Goal: Task Accomplishment & Management: Complete application form

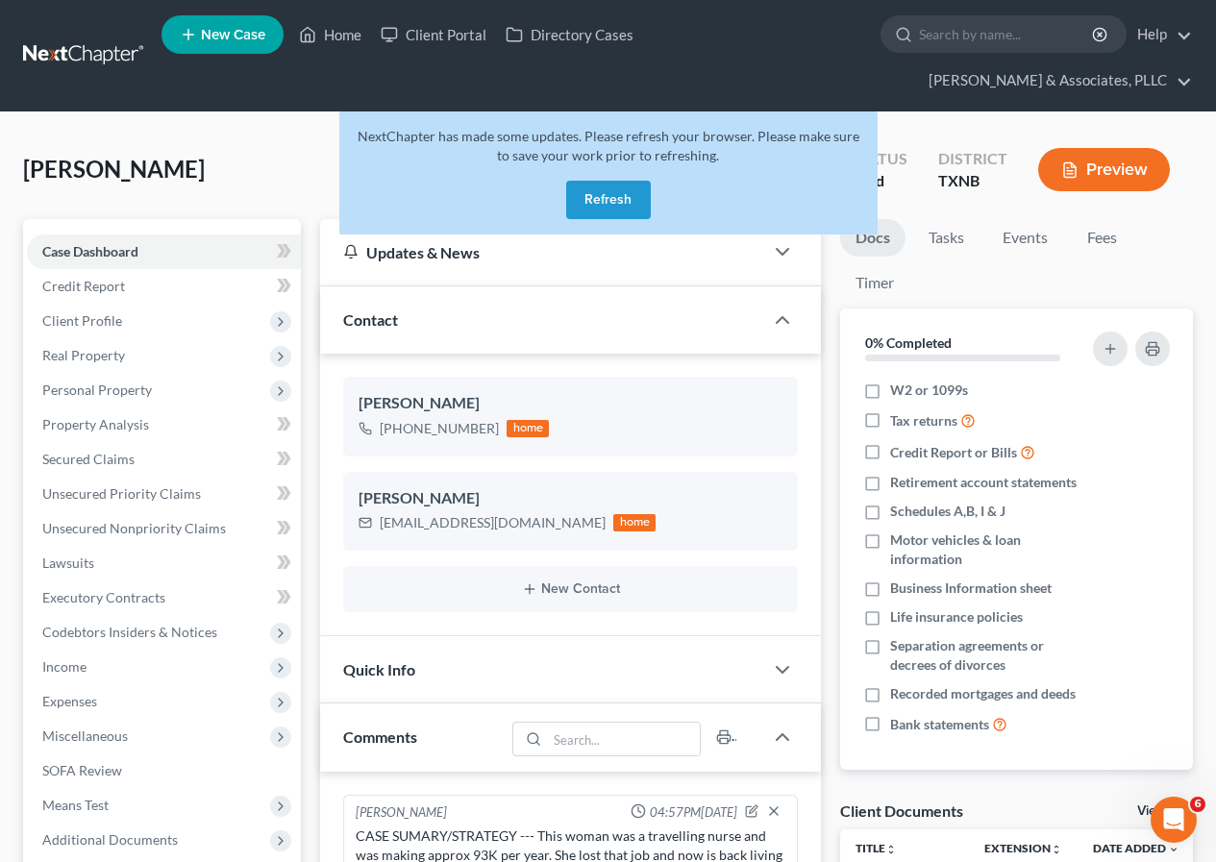
scroll to position [0, 17]
click at [615, 201] on button "Refresh" at bounding box center [608, 200] width 85 height 38
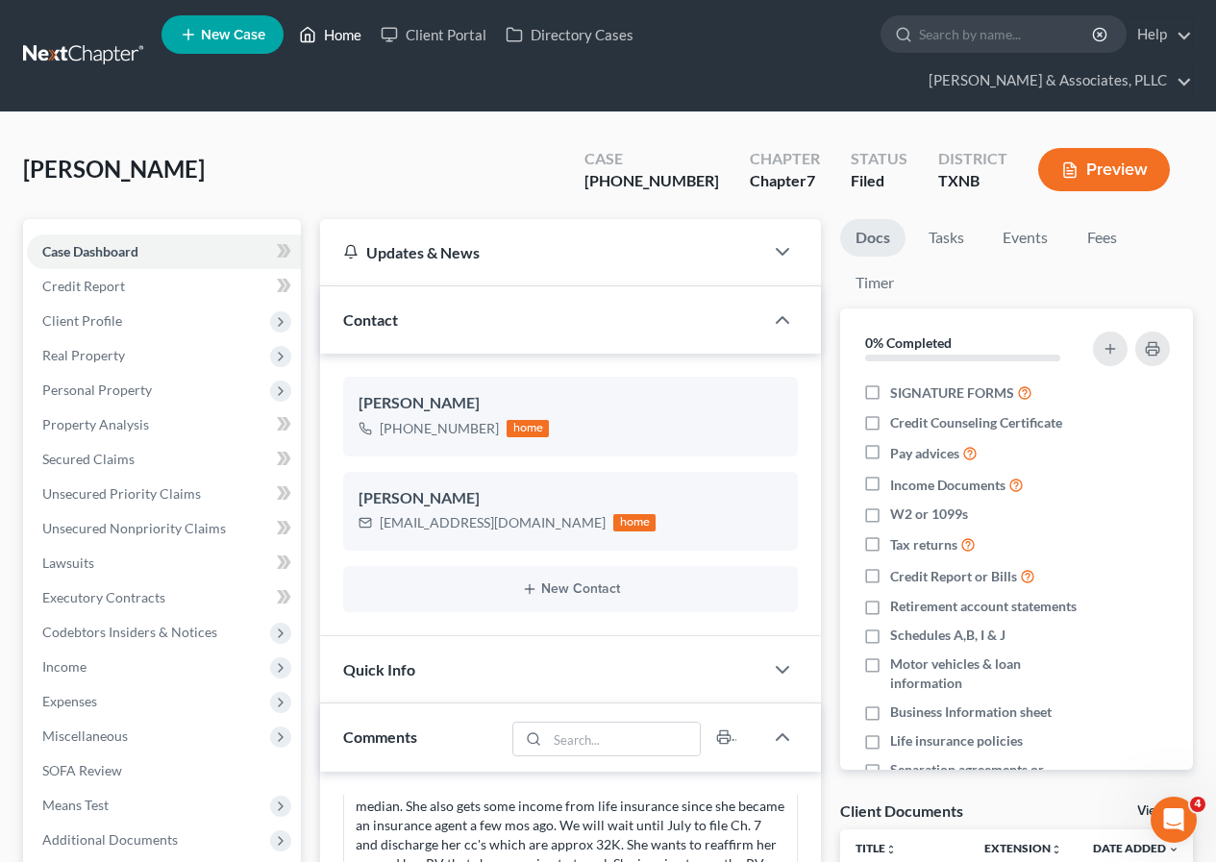
click at [348, 34] on link "Home" at bounding box center [330, 34] width 82 height 35
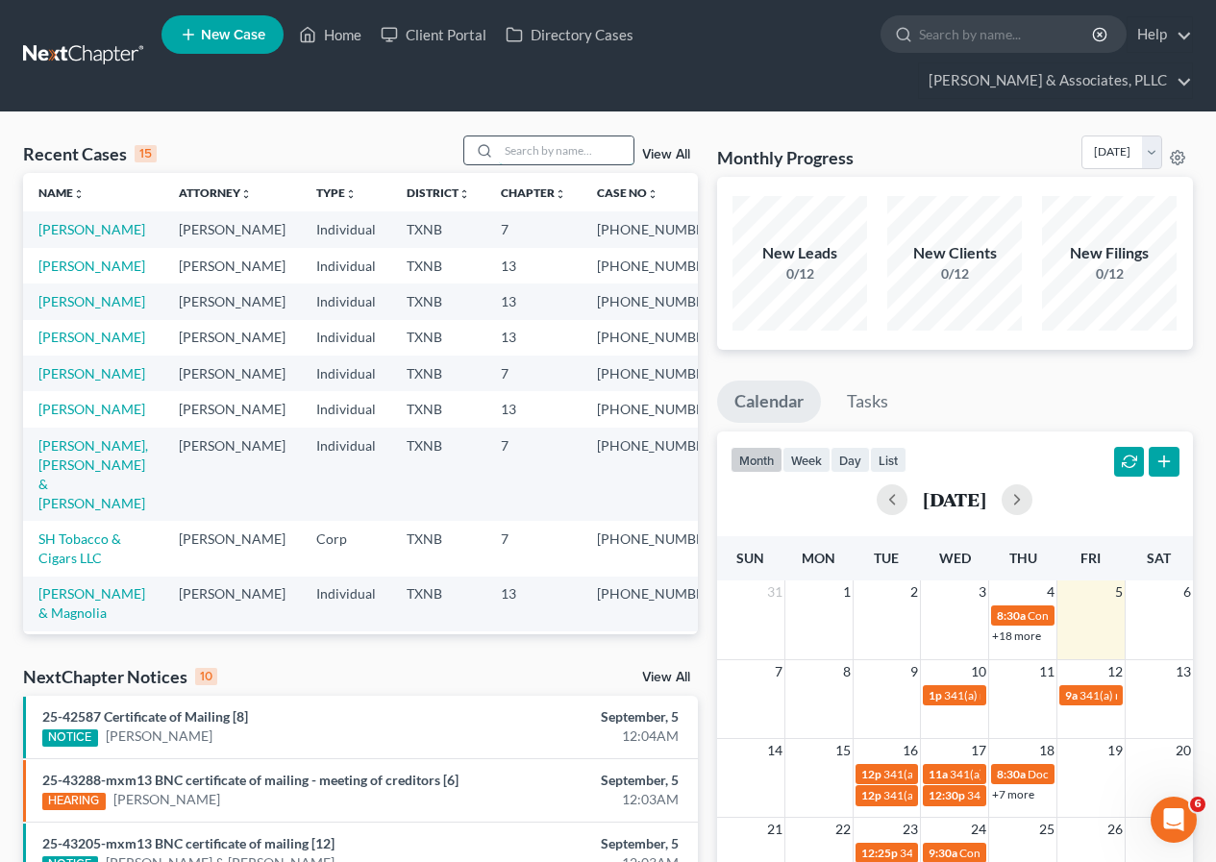
click at [518, 150] on input "search" at bounding box center [566, 150] width 135 height 28
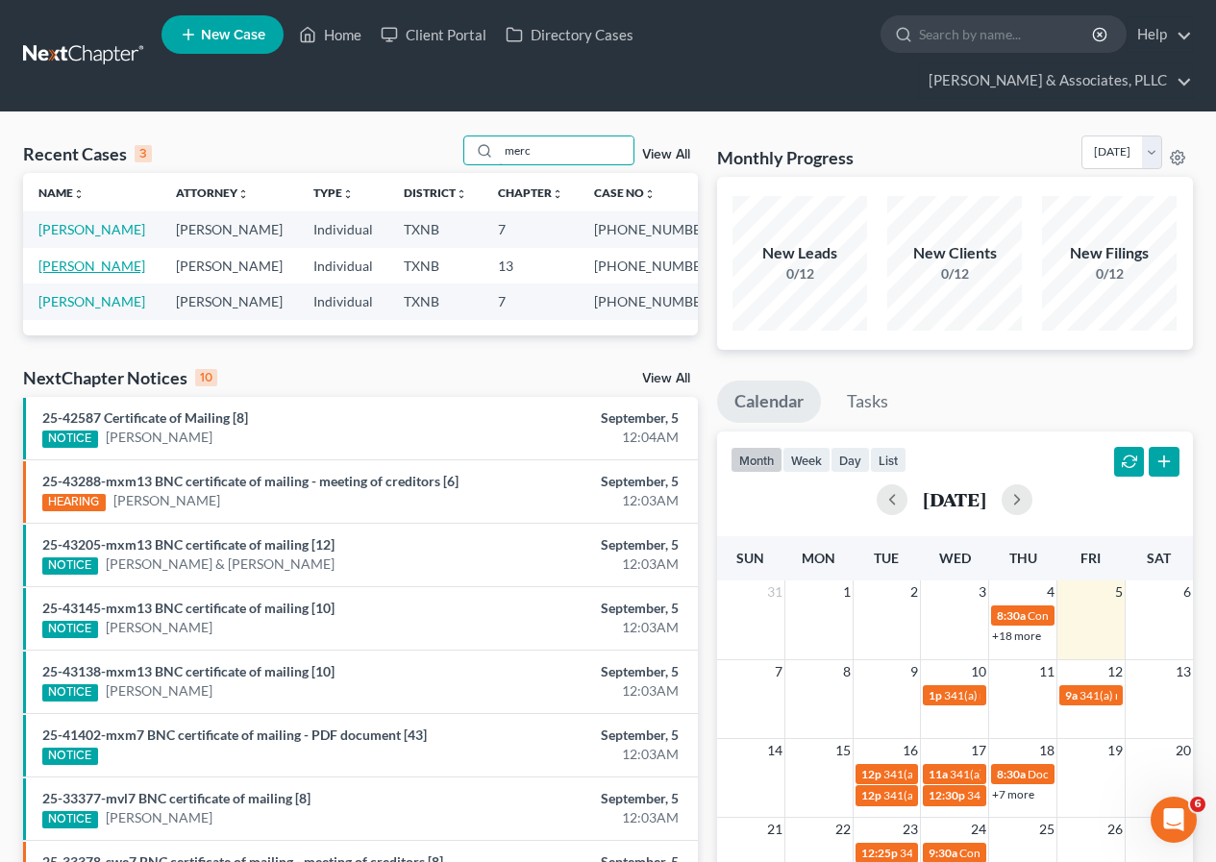
type input "merc"
click at [107, 266] on link "[PERSON_NAME]" at bounding box center [91, 266] width 107 height 16
select select "2"
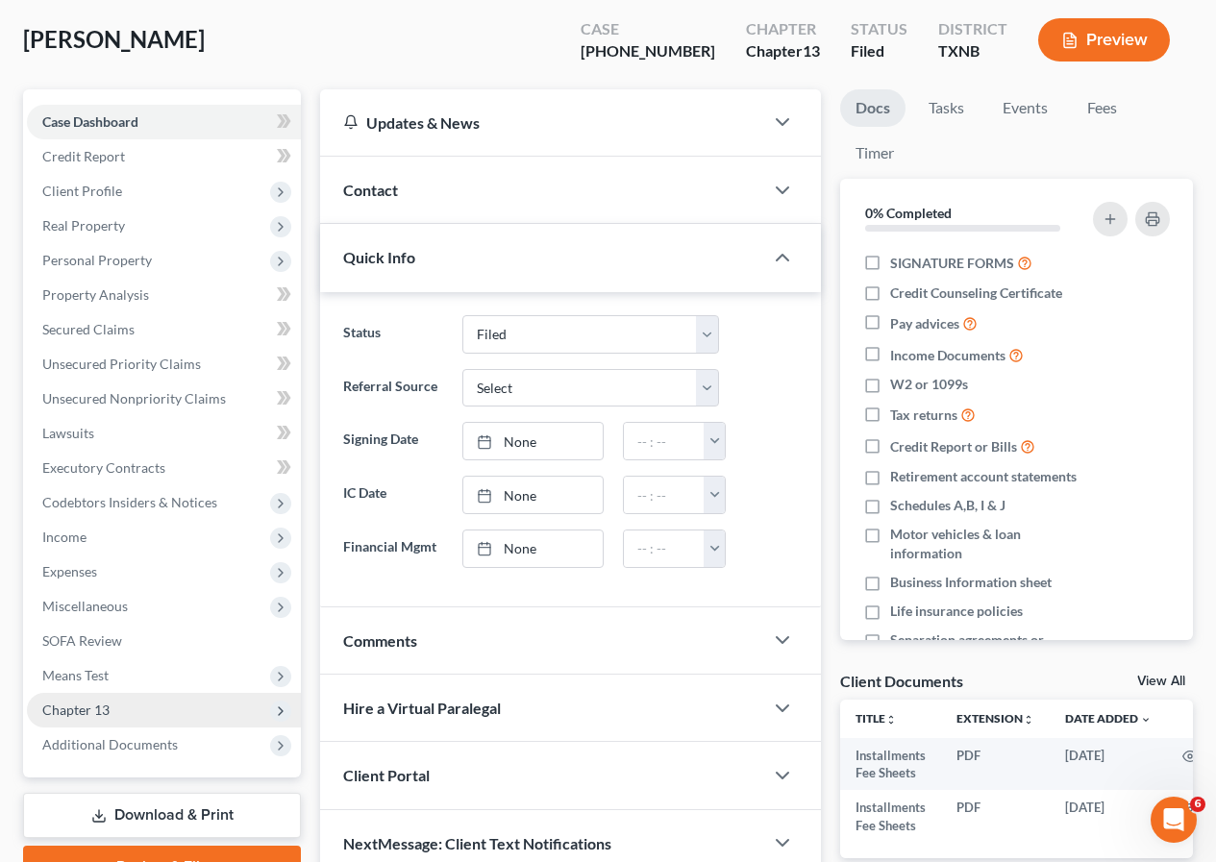
scroll to position [244, 0]
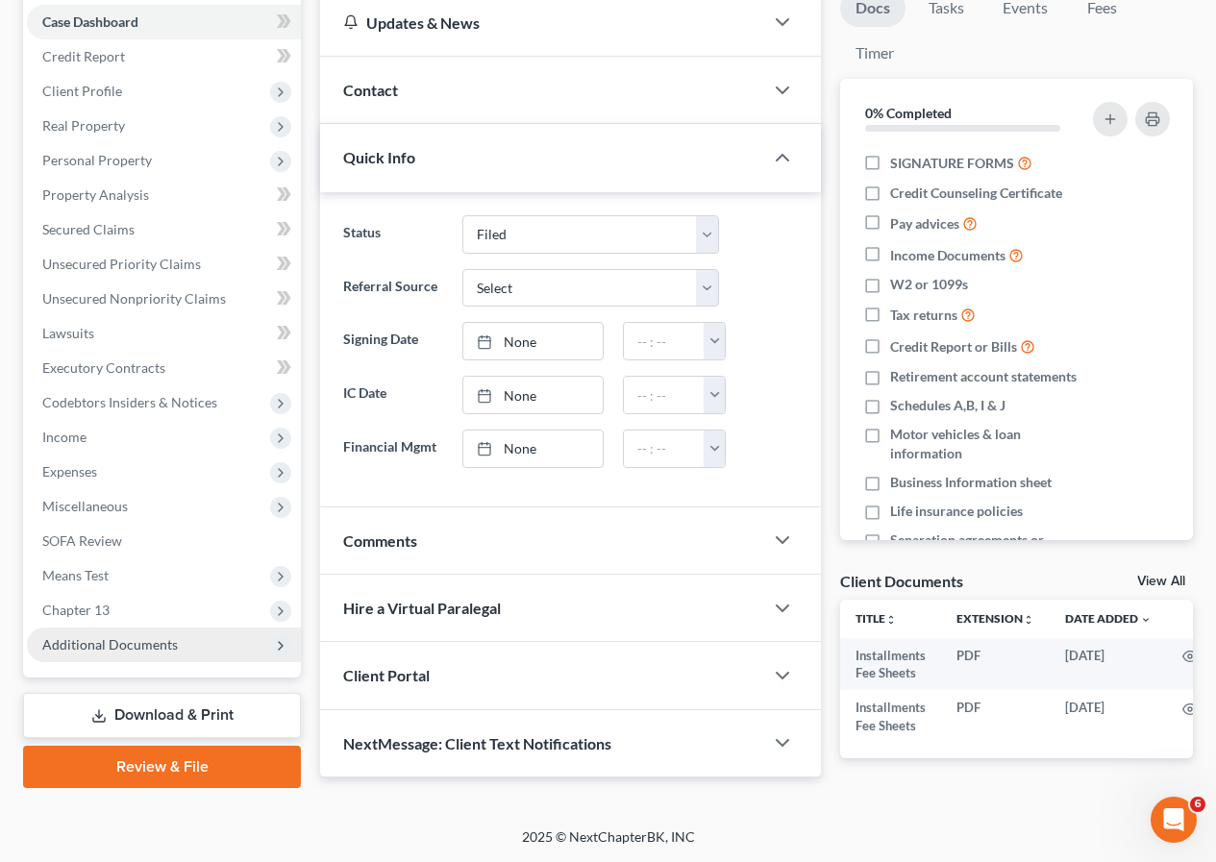
click at [106, 636] on span "Additional Documents" at bounding box center [109, 644] width 135 height 16
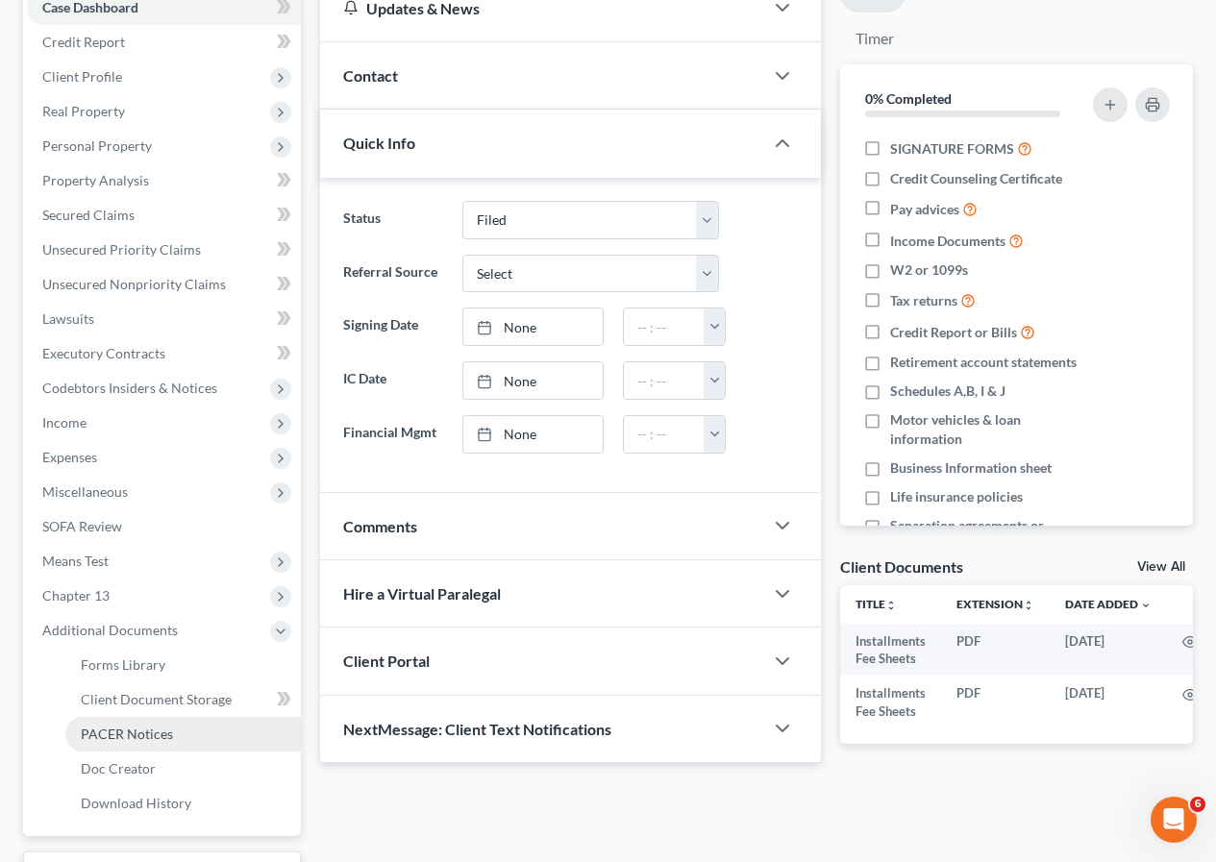
click at [136, 723] on link "PACER Notices" at bounding box center [182, 734] width 235 height 35
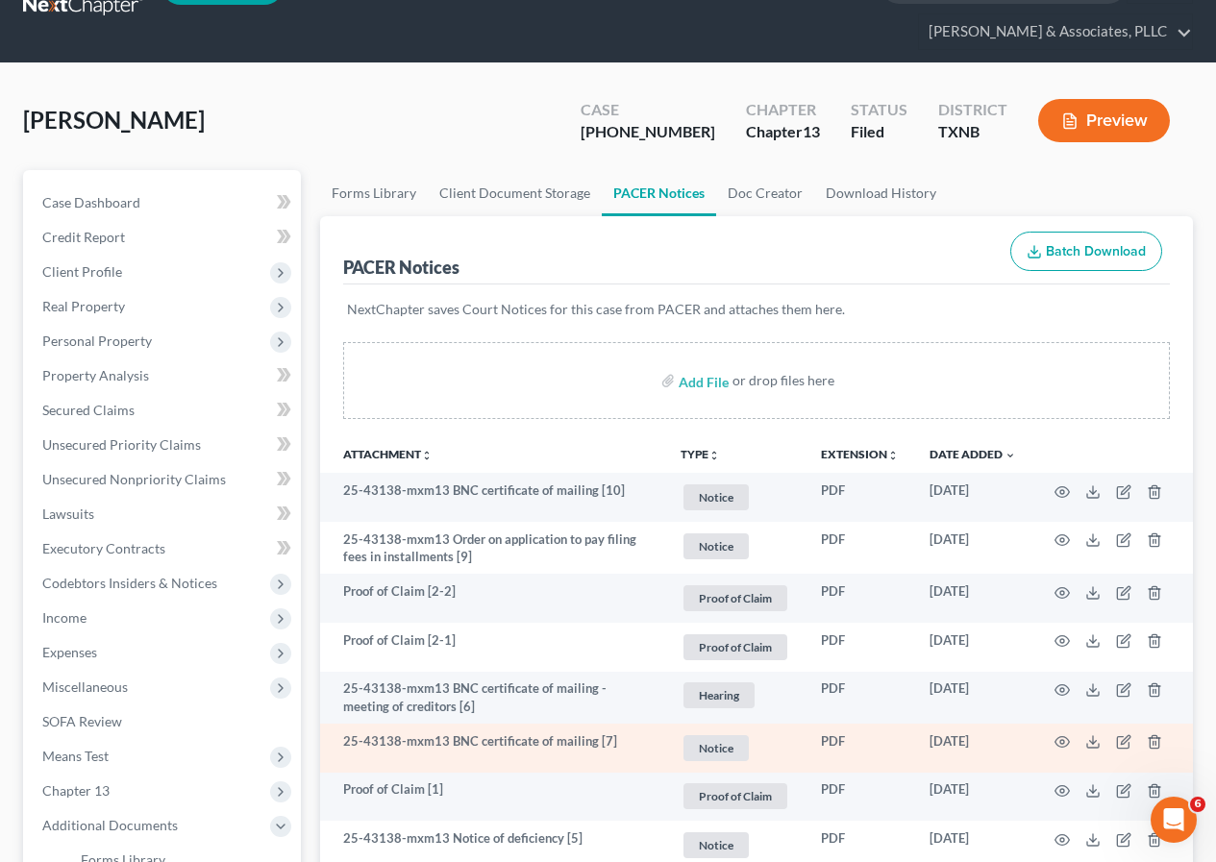
scroll to position [96, 0]
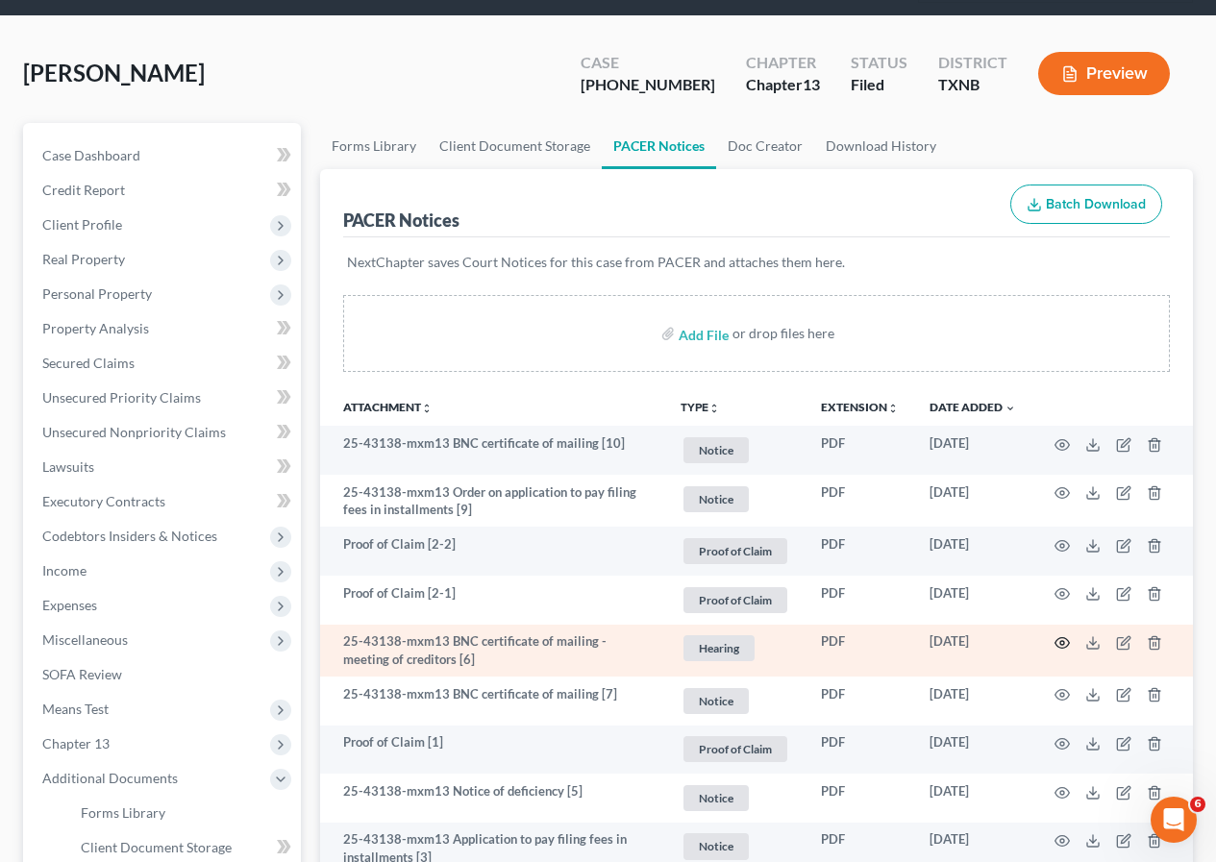
click at [1058, 642] on icon "button" at bounding box center [1061, 642] width 15 height 15
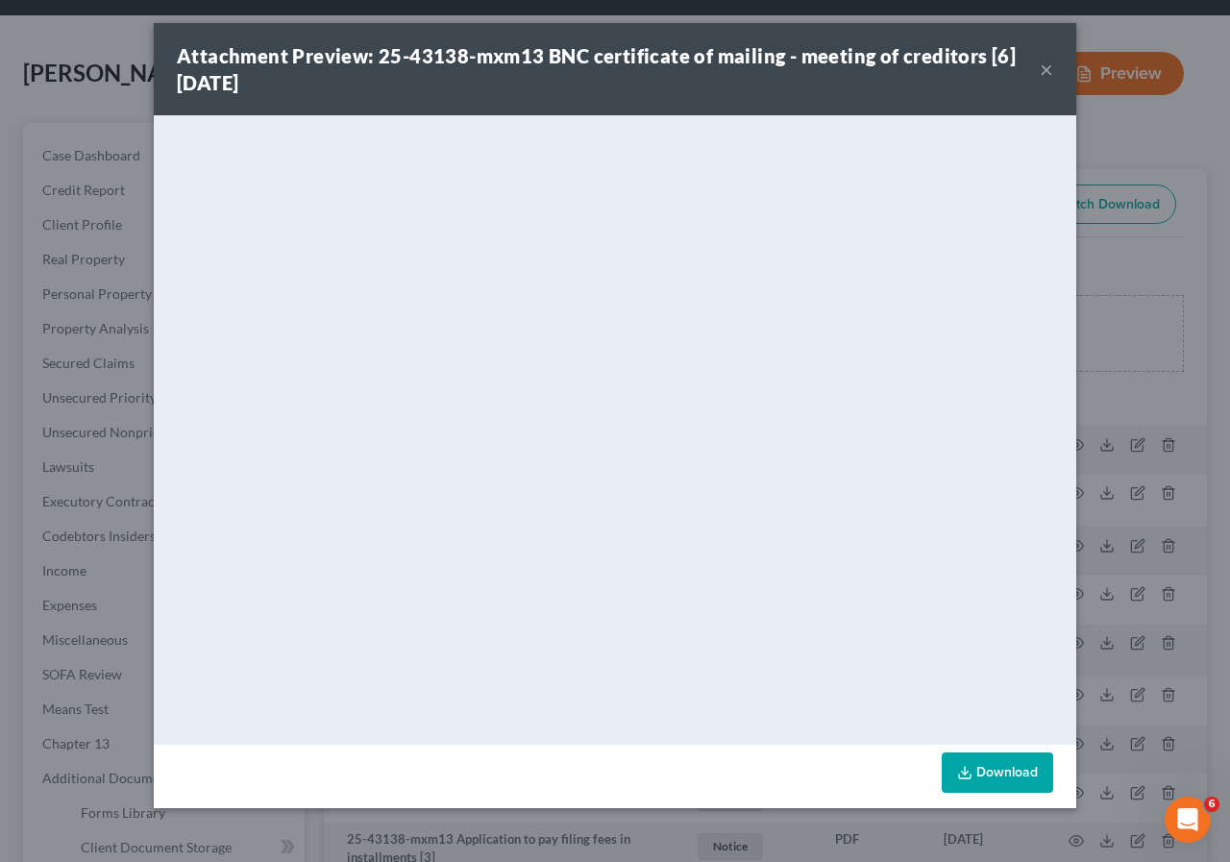
click at [1040, 64] on button "×" at bounding box center [1046, 69] width 13 height 23
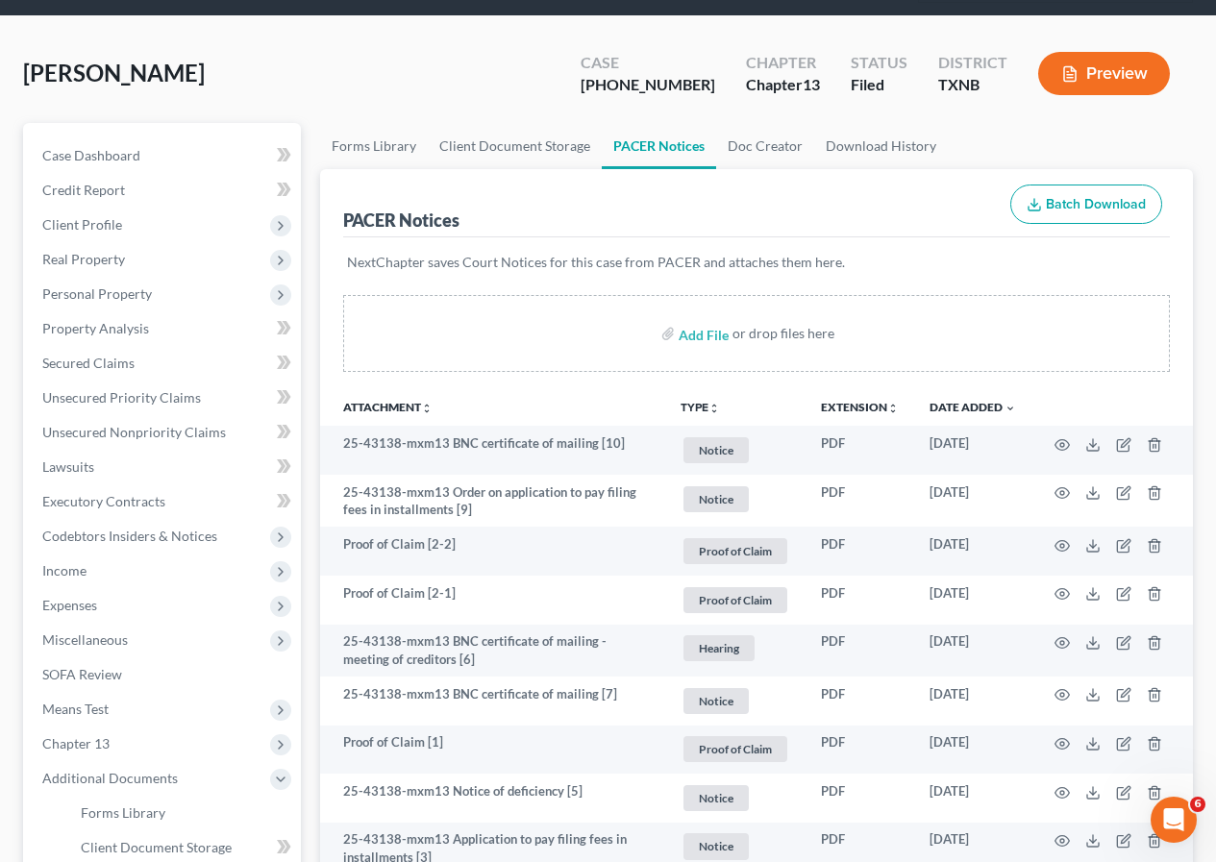
drag, startPoint x: 144, startPoint y: 70, endPoint x: 241, endPoint y: 83, distance: 97.9
click at [205, 83] on span "[PERSON_NAME]" at bounding box center [114, 73] width 182 height 28
copy span "Mercedes"
click at [142, 232] on span "Client Profile" at bounding box center [164, 225] width 274 height 35
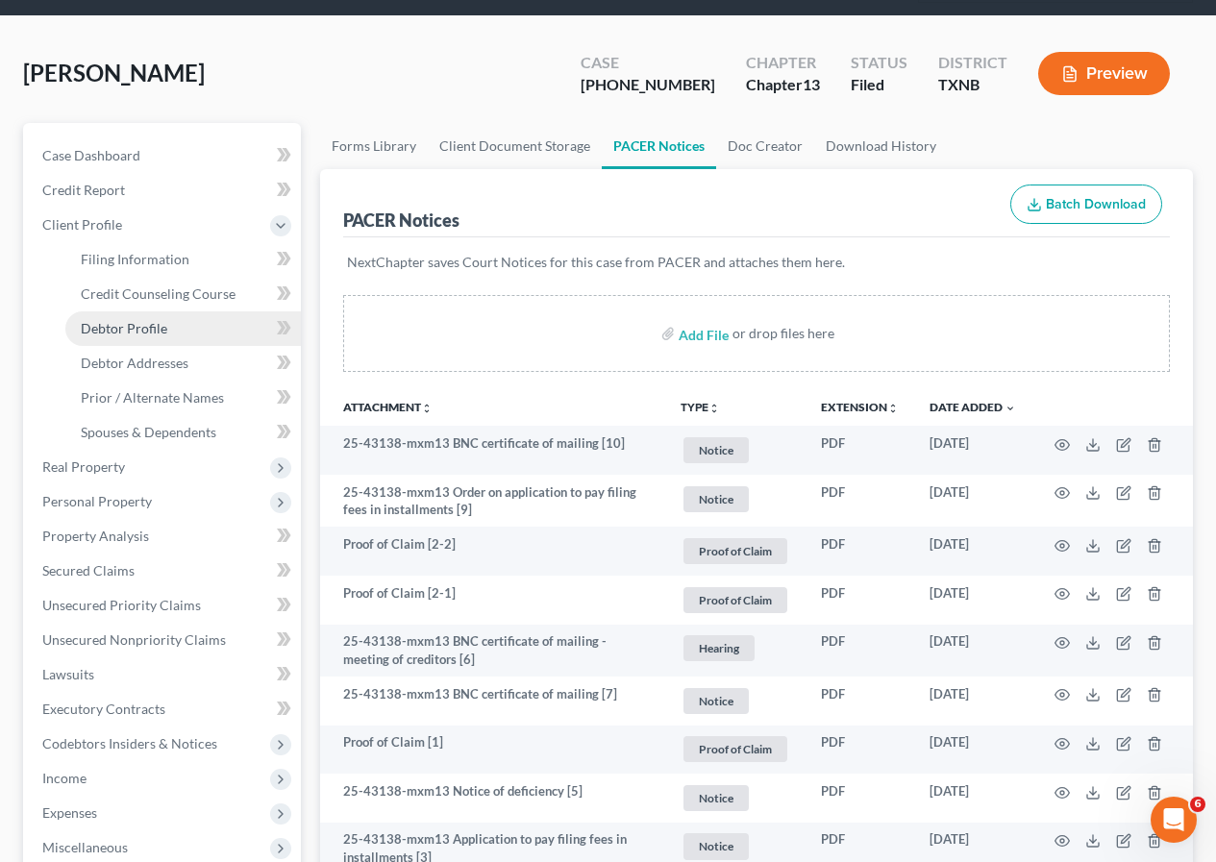
click at [152, 323] on span "Debtor Profile" at bounding box center [124, 328] width 86 height 16
select select "0"
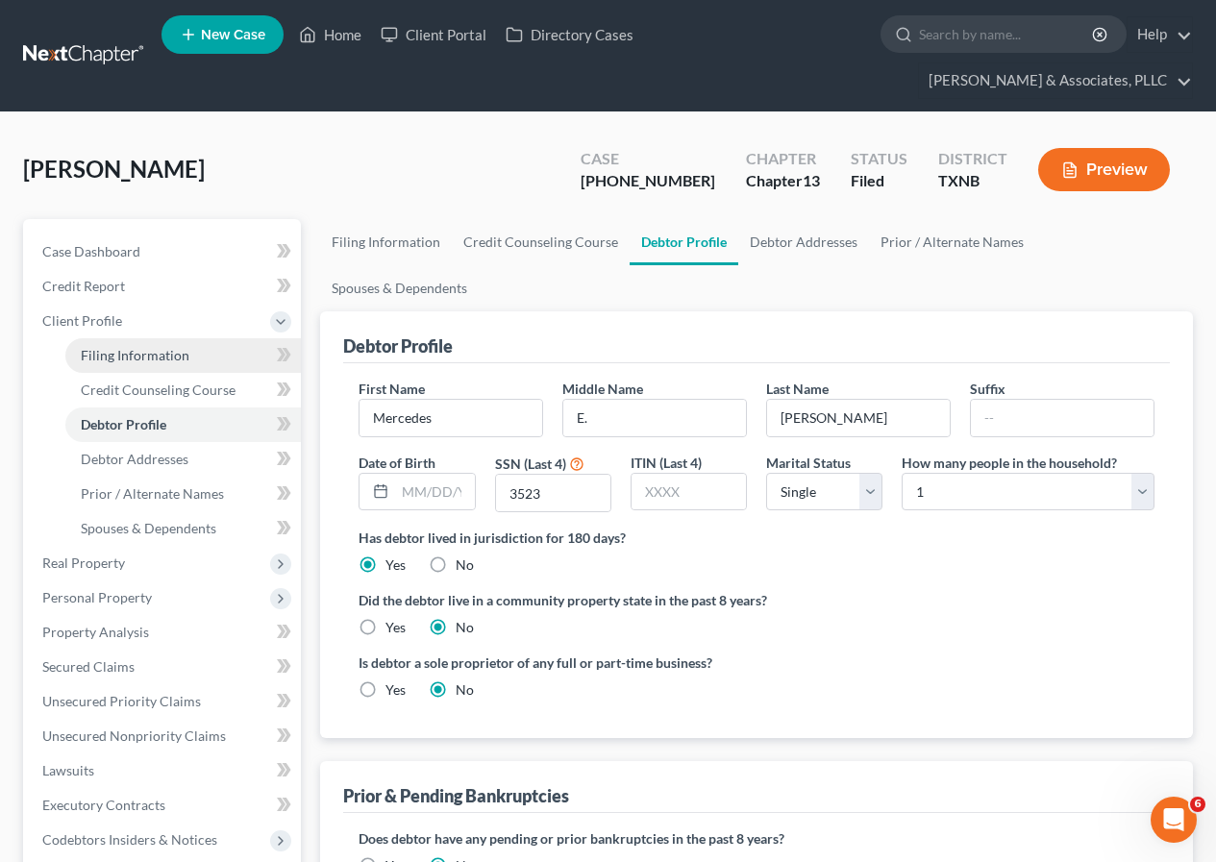
click at [159, 357] on span "Filing Information" at bounding box center [135, 355] width 109 height 16
select select "1"
select select "0"
select select "3"
select select "45"
